Goal: Find specific page/section: Find specific page/section

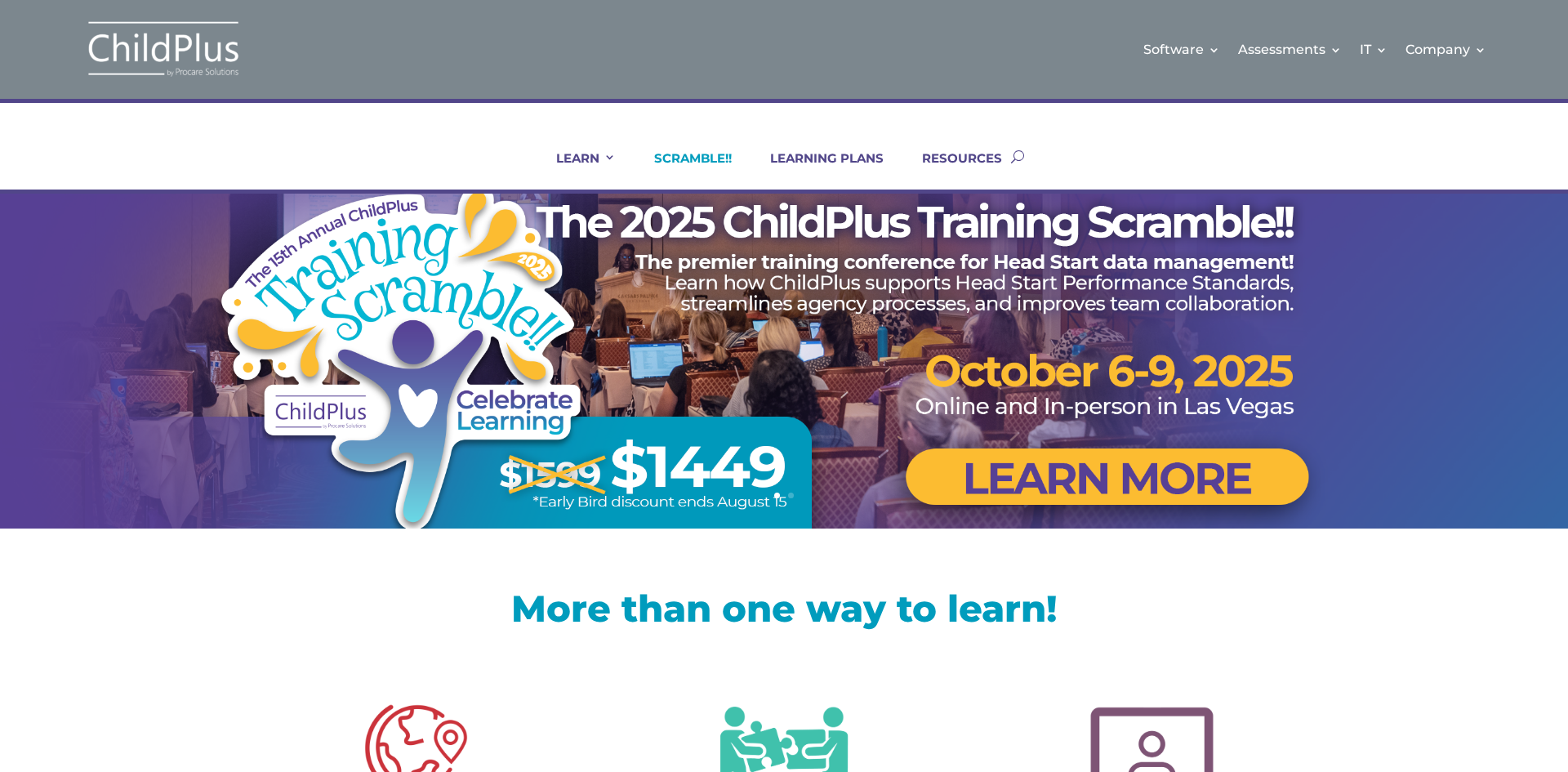
click at [676, 156] on link "SCRAMBLE!!" at bounding box center [682, 170] width 98 height 39
click at [723, 152] on link "SCRAMBLE!!" at bounding box center [682, 170] width 98 height 39
click at [682, 167] on link "SCRAMBLE!!" at bounding box center [682, 170] width 98 height 39
click at [717, 154] on link "SCRAMBLE!!" at bounding box center [682, 170] width 98 height 39
click at [707, 157] on link "SCRAMBLE!!" at bounding box center [682, 170] width 98 height 39
